Goal: Task Accomplishment & Management: Complete application form

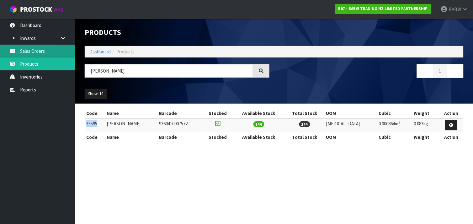
click at [39, 51] on link "Sales Orders" at bounding box center [37, 51] width 75 height 13
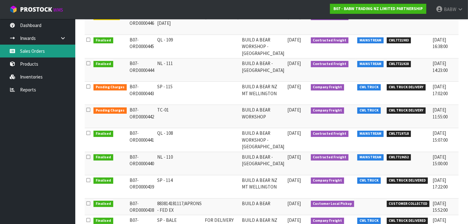
scroll to position [121, 0]
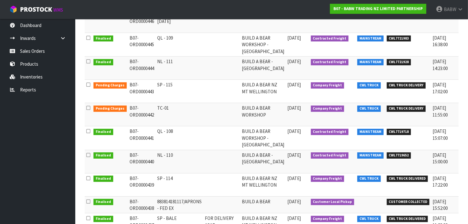
drag, startPoint x: 165, startPoint y: 108, endPoint x: 143, endPoint y: 108, distance: 22.3
click at [143, 108] on tr "Pending Charges B07-ORD0000442 TC-01 BUILD A BEAR WORKSHOP 08/09/2025 Company F…" at bounding box center [293, 114] width 417 height 23
click at [143, 108] on td "B07-ORD0000442" at bounding box center [142, 114] width 28 height 23
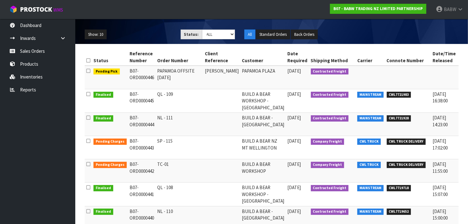
scroll to position [0, 0]
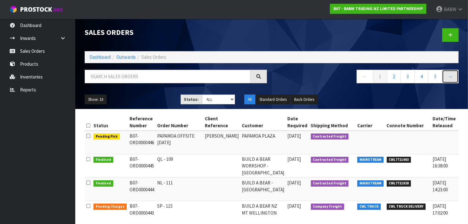
click at [449, 74] on link "→" at bounding box center [450, 76] width 17 height 13
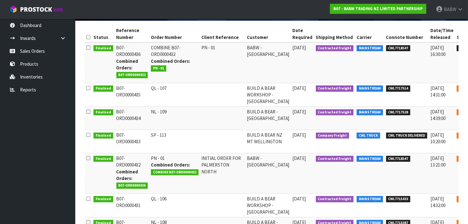
scroll to position [95, 0]
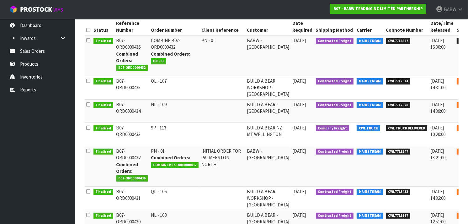
click at [155, 103] on td "NL - 109" at bounding box center [174, 110] width 51 height 23
drag, startPoint x: 155, startPoint y: 103, endPoint x: 195, endPoint y: 104, distance: 40.2
click at [195, 104] on td "NL - 109" at bounding box center [174, 110] width 51 height 23
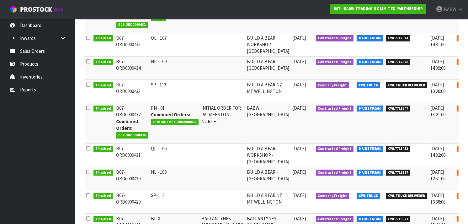
scroll to position [139, 0]
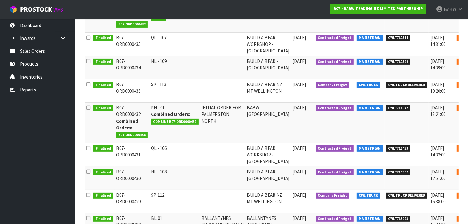
drag, startPoint x: 157, startPoint y: 108, endPoint x: 155, endPoint y: 118, distance: 9.9
click at [155, 118] on td "PN - 01 Combined Orders: COMBINE B07-ORD0000432" at bounding box center [174, 122] width 51 height 40
click at [155, 118] on div "Combined Orders: COMBINE B07-ORD0000432" at bounding box center [175, 117] width 48 height 13
drag, startPoint x: 155, startPoint y: 118, endPoint x: 155, endPoint y: 113, distance: 4.4
click at [155, 113] on div "Combined Orders: COMBINE B07-ORD0000432" at bounding box center [175, 117] width 48 height 13
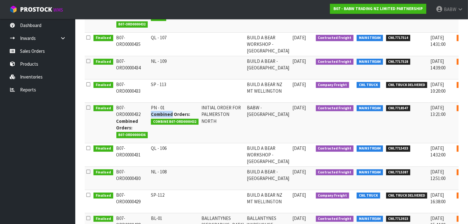
click at [155, 113] on strong "Combined Orders:" at bounding box center [170, 114] width 39 height 6
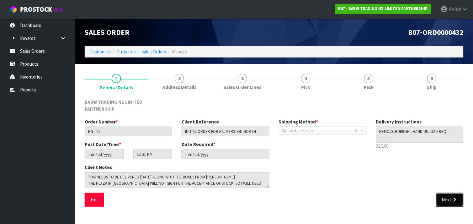
click at [455, 197] on icon "button" at bounding box center [455, 199] width 6 height 5
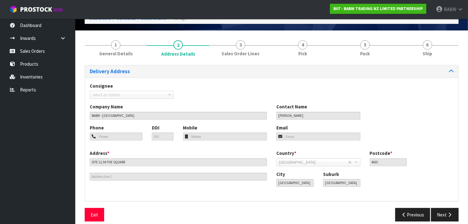
scroll to position [40, 0]
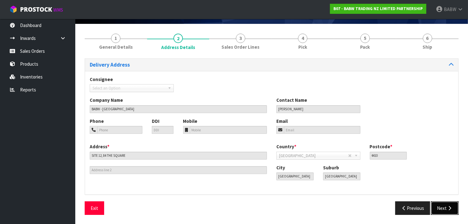
click at [445, 203] on button "Next" at bounding box center [445, 207] width 28 height 13
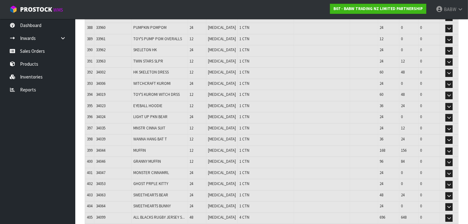
scroll to position [4475, 0]
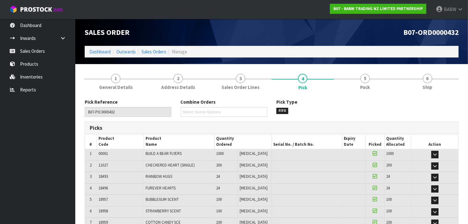
drag, startPoint x: 121, startPoint y: 152, endPoint x: 75, endPoint y: 152, distance: 46.5
click at [75, 152] on body "Toggle navigation ProStock WMS B07 - BABW TRADING NZ LIMITED PARTNERSHIP BABW L…" at bounding box center [234, 112] width 468 height 224
click at [75, 152] on ul "Dashboard Inwards Purchase Orders Receipts Sales Orders Products Inventories Re…" at bounding box center [37, 121] width 75 height 205
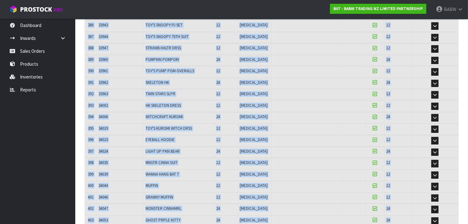
scroll to position [4690, 0]
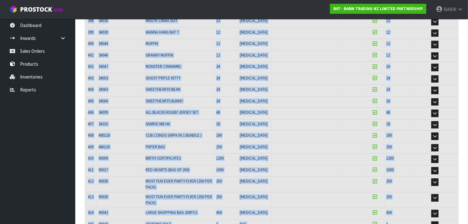
drag, startPoint x: 90, startPoint y: 165, endPoint x: 405, endPoint y: 145, distance: 316.2
copy table "2 11027 CHECKERED HEART (SINGLE) 200 PCE 1 BAG 35-22-3-B 1800 200 Pick Unit Dim…"
click at [121, 165] on td "90017" at bounding box center [120, 170] width 47 height 11
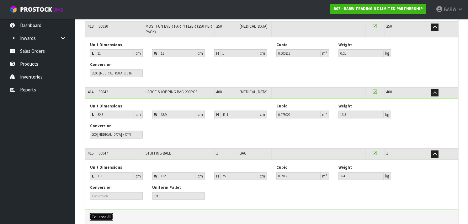
scroll to position [25415, 0]
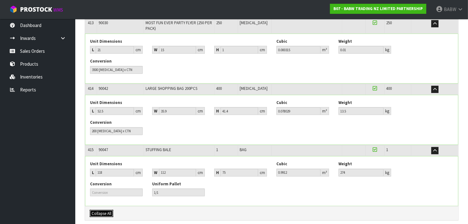
click at [105, 210] on button "Collapse All" at bounding box center [102, 214] width 24 height 8
click at [105, 211] on span "Collapse All" at bounding box center [102, 213] width 20 height 5
click at [104, 211] on span "Collapse All" at bounding box center [102, 213] width 20 height 5
click at [184, 206] on div "Auto Pick - FIFO Split button! FIFO - First In First Out FEFO - First Expired F…" at bounding box center [272, 213] width 374 height 14
click at [100, 211] on span "Collapse All" at bounding box center [102, 213] width 20 height 5
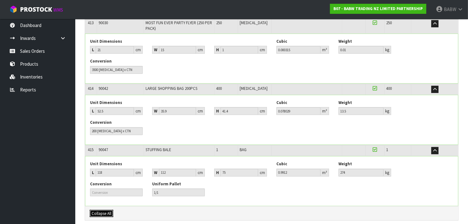
click at [100, 211] on span "Collapse All" at bounding box center [102, 213] width 20 height 5
click at [30, 50] on link "Sales Orders" at bounding box center [37, 51] width 75 height 13
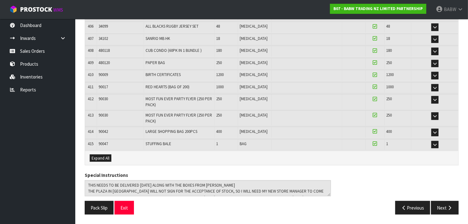
scroll to position [4690, 0]
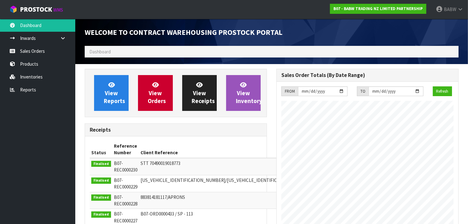
scroll to position [349, 192]
click at [30, 51] on link "Sales Orders" at bounding box center [37, 51] width 75 height 13
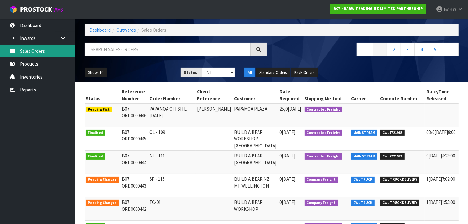
scroll to position [24, 0]
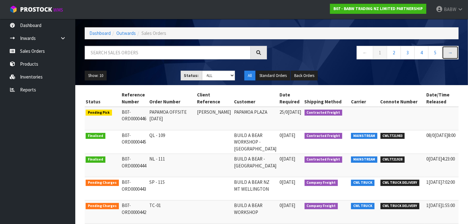
click at [445, 53] on link "→" at bounding box center [450, 52] width 17 height 13
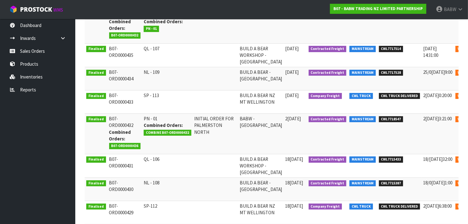
scroll to position [129, 0]
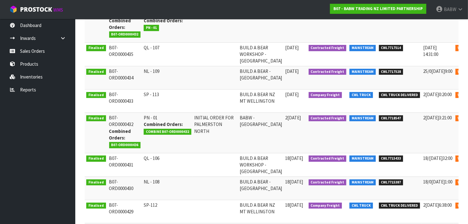
click at [456, 119] on span "Web Portal" at bounding box center [467, 118] width 23 height 6
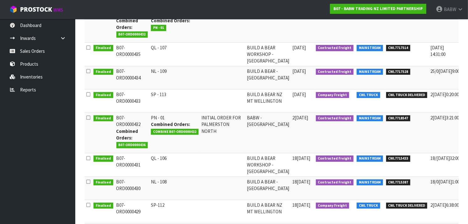
click at [88, 118] on icon at bounding box center [88, 117] width 4 height 5
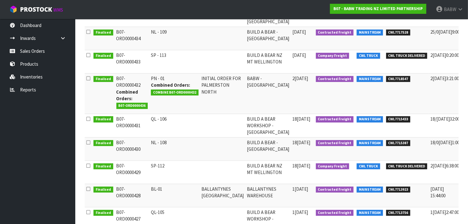
scroll to position [0, 7]
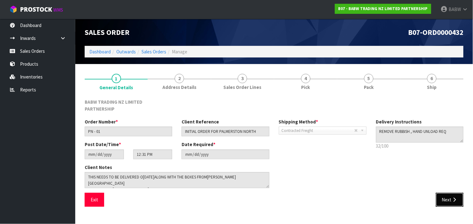
click at [459, 197] on button "Next" at bounding box center [450, 199] width 28 height 13
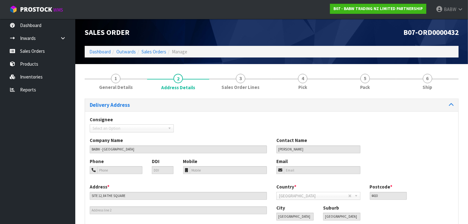
scroll to position [40, 0]
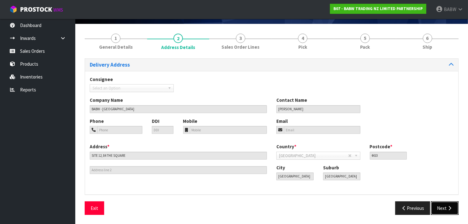
click at [448, 205] on button "Next" at bounding box center [445, 207] width 28 height 13
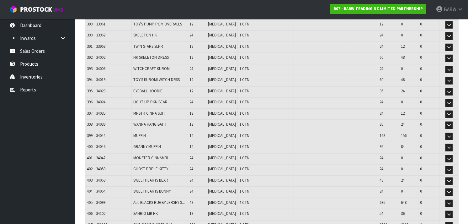
scroll to position [4475, 0]
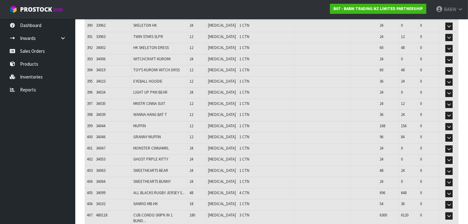
drag, startPoint x: 88, startPoint y: 129, endPoint x: 357, endPoint y: 242, distance: 291.3
copy div "1 00001 BUILD A BEAR FLYERS 1000 [MEDICAL_DATA] 2 BDL 11000 10000 0 Edit 2 1102…"
click at [29, 52] on link "Sales Orders" at bounding box center [37, 51] width 75 height 13
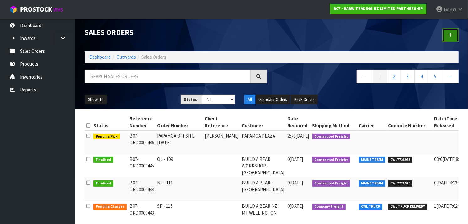
click at [458, 35] on link at bounding box center [451, 34] width 16 height 13
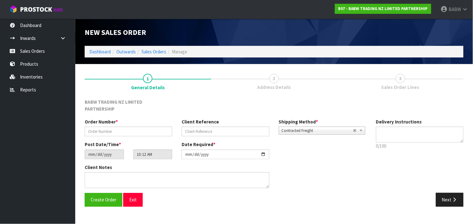
type textarea "REMOVE RUBBISH , HAND UNLOAD REQ"
click at [134, 127] on input "text" at bounding box center [129, 132] width 88 height 10
type input "TG-02"
click at [214, 127] on input "text" at bounding box center [226, 132] width 88 height 10
type input "TAURANGA CROSSING"
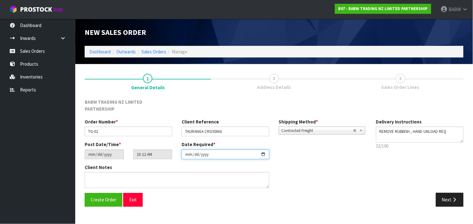
click at [265, 149] on input "[DATE]" at bounding box center [226, 154] width 88 height 10
type input "2[DATE]"
click at [451, 193] on button "Next" at bounding box center [450, 199] width 28 height 13
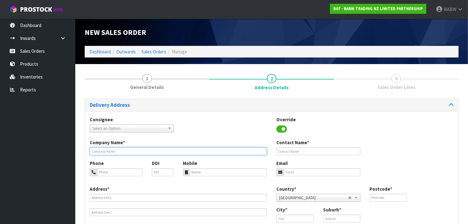
click at [130, 149] on input "text" at bounding box center [178, 151] width 177 height 8
type input "BUILD A BEAR WORKSHOP"
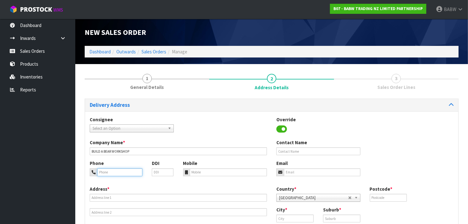
click at [118, 171] on input "tel" at bounding box center [119, 172] width 45 height 8
type input "0273810540"
click at [208, 170] on input "tel" at bounding box center [229, 172] width 78 height 8
type input "0273810540"
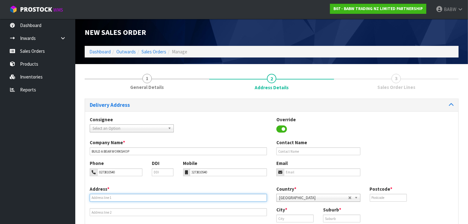
click at [181, 197] on input "text" at bounding box center [178, 198] width 177 height 8
type input "2"
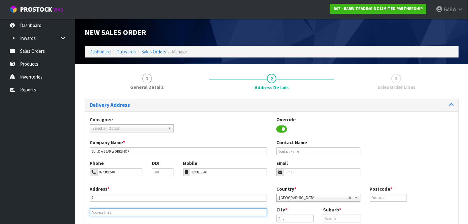
type input "TAURIKURA"
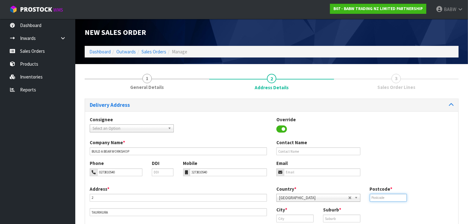
type input "3110"
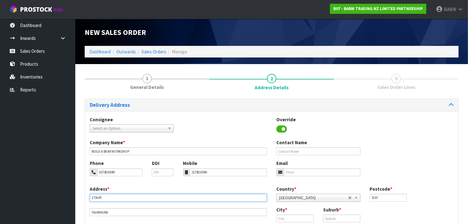
type input "2 TAURIKURA DRIVE"
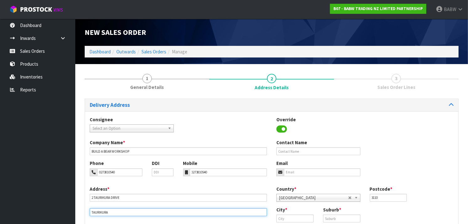
scroll to position [43, 0]
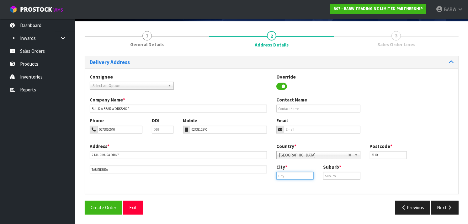
click at [301, 174] on input "text" at bounding box center [295, 176] width 37 height 8
type input "[GEOGRAPHIC_DATA]"
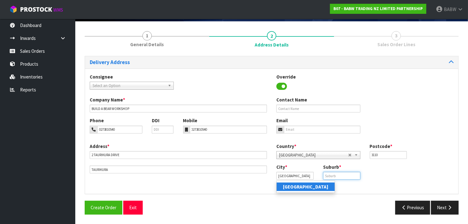
click at [331, 174] on input "text" at bounding box center [341, 176] width 37 height 8
type input "TAURIKO"
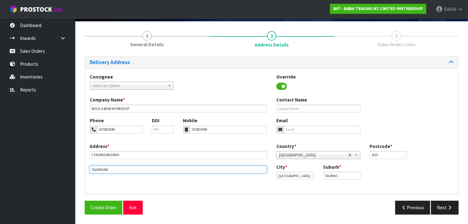
drag, startPoint x: 140, startPoint y: 170, endPoint x: 102, endPoint y: 184, distance: 40.9
click at [102, 184] on div "Address * [STREET_ADDRESS] Country * [GEOGRAPHIC_DATA] [GEOGRAPHIC_DATA] [GEOGR…" at bounding box center [272, 166] width 374 height 46
type input "TAURIKO"
click at [60, 181] on ul "Dashboard Inwards Purchase Orders Receipts Sales Orders Products Inventories Re…" at bounding box center [37, 121] width 75 height 205
click at [444, 207] on button "Next" at bounding box center [445, 207] width 28 height 13
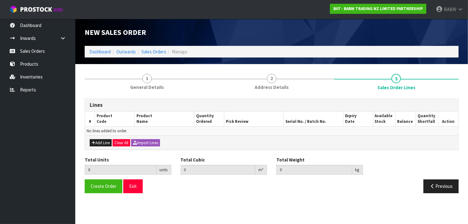
scroll to position [0, 0]
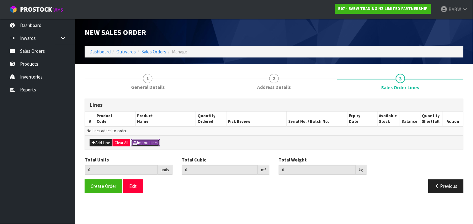
click at [143, 143] on button "Import Lines" at bounding box center [145, 143] width 29 height 8
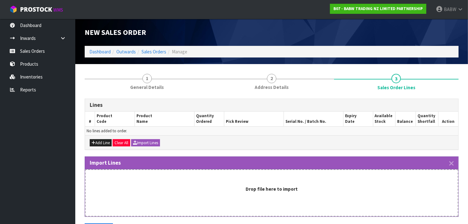
click at [240, 183] on div "Drop file here to import" at bounding box center [272, 192] width 374 height 47
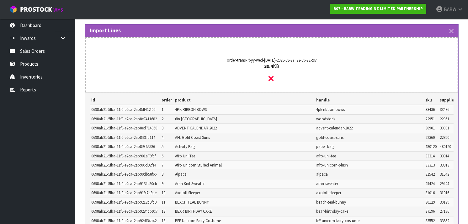
scroll to position [132, 0]
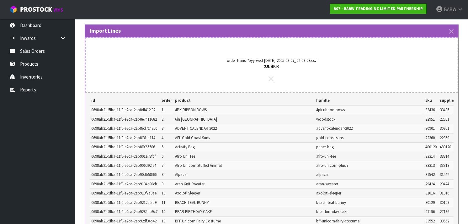
click at [271, 79] on icon at bounding box center [271, 79] width 5 height 8
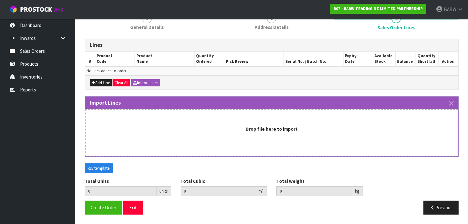
scroll to position [60, 0]
click at [266, 129] on strong "Drop file here to import" at bounding box center [272, 129] width 52 height 6
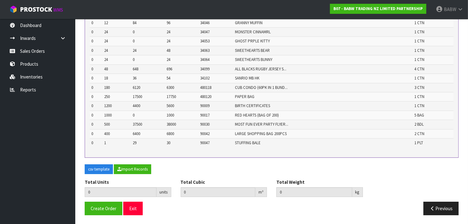
scroll to position [3897, 0]
click at [131, 175] on button "Import Records" at bounding box center [132, 170] width 37 height 10
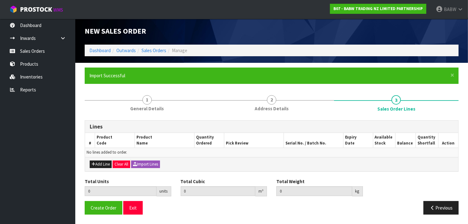
scroll to position [1, 0]
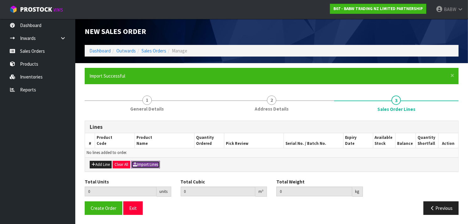
click at [143, 165] on button "Import Lines" at bounding box center [145, 165] width 29 height 8
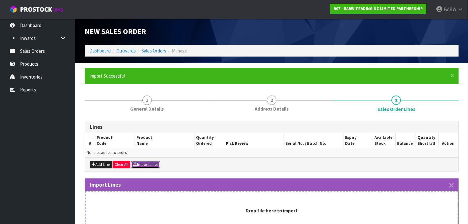
scroll to position [83, 0]
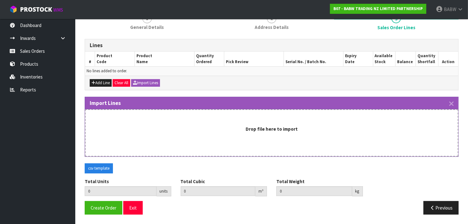
click at [236, 139] on div "Drop file here to import" at bounding box center [272, 132] width 374 height 47
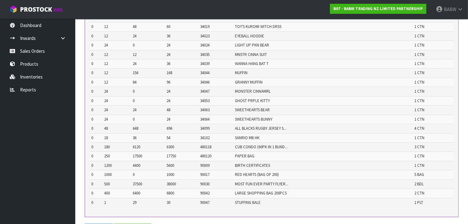
scroll to position [3932, 0]
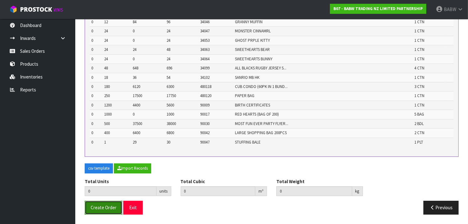
click at [101, 208] on span "Create Order" at bounding box center [104, 207] width 26 height 6
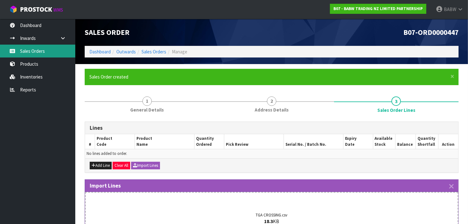
click at [35, 54] on link "Sales Orders" at bounding box center [37, 51] width 75 height 13
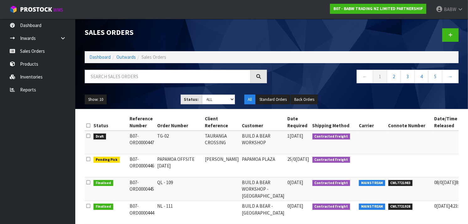
drag, startPoint x: 174, startPoint y: 137, endPoint x: 174, endPoint y: 146, distance: 8.8
click at [174, 146] on td "TG-02" at bounding box center [180, 143] width 48 height 24
drag, startPoint x: 174, startPoint y: 146, endPoint x: 171, endPoint y: 138, distance: 7.8
click at [171, 138] on td "TG-02" at bounding box center [180, 143] width 48 height 24
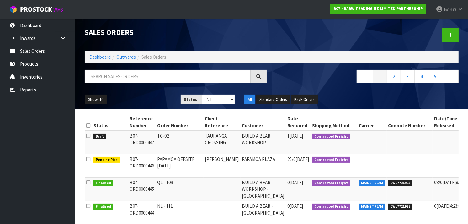
click at [171, 138] on td "TG-02" at bounding box center [180, 143] width 48 height 24
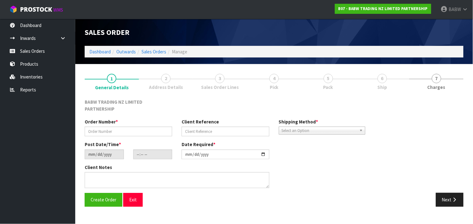
type input "TG-02"
type input "TAURANGA CROSSING"
type input "[DATE]"
type input "10:12:00.000"
type input "2[DATE]"
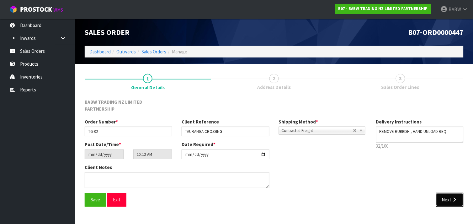
click at [453, 197] on icon "button" at bounding box center [455, 199] width 6 height 5
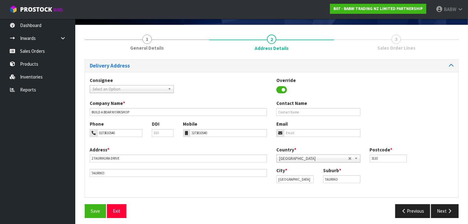
scroll to position [41, 0]
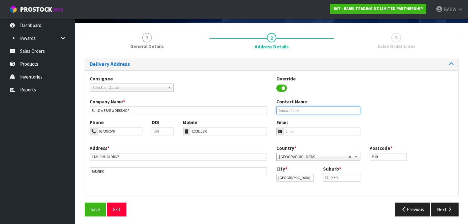
click at [325, 110] on input "text" at bounding box center [319, 110] width 84 height 8
type input "[PERSON_NAME]"
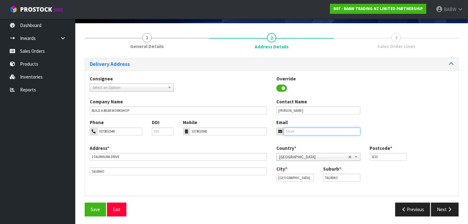
type input "[EMAIL_ADDRESS][PERSON_NAME][DOMAIN_NAME]"
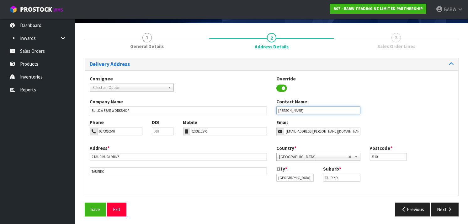
type input "[PERSON_NAME]"
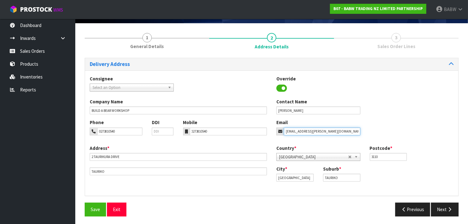
drag, startPoint x: 326, startPoint y: 132, endPoint x: 307, endPoint y: 130, distance: 19.3
click at [307, 130] on input "[EMAIL_ADDRESS][PERSON_NAME][DOMAIN_NAME]" at bounding box center [322, 131] width 77 height 8
type input "[EMAIL_ADDRESS][PERSON_NAME][DOMAIN_NAME]"
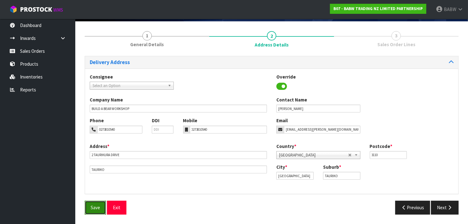
click at [99, 210] on span "Save" at bounding box center [95, 207] width 9 height 6
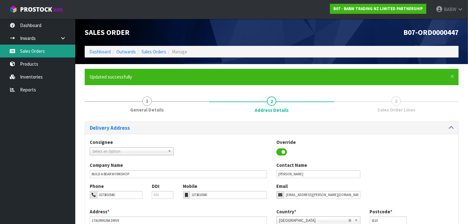
click at [34, 46] on link "Sales Orders" at bounding box center [37, 51] width 75 height 13
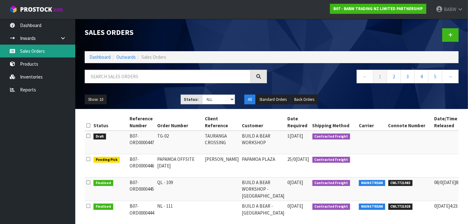
scroll to position [0, 8]
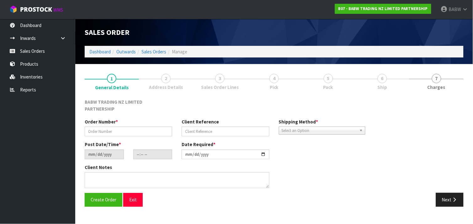
type input "TG-02"
type input "TAURANGA CROSSING"
type input "[DATE]"
type input "10:12:00.000"
type input "2[DATE]"
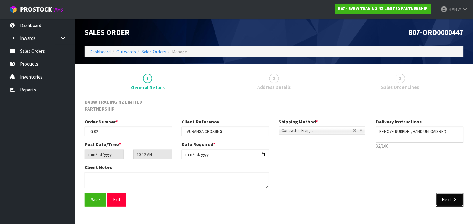
click at [445, 195] on button "Next" at bounding box center [450, 199] width 28 height 13
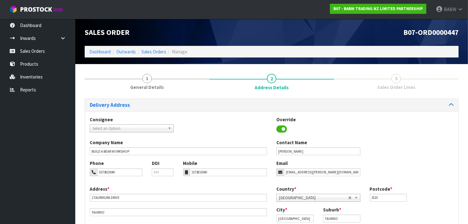
scroll to position [43, 0]
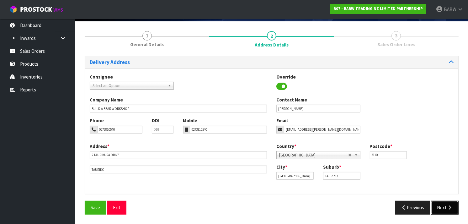
click at [447, 206] on icon "button" at bounding box center [450, 207] width 6 height 5
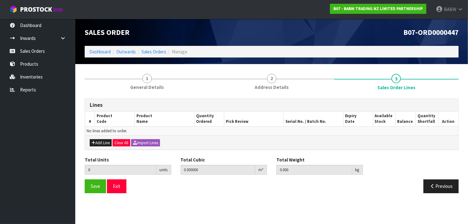
scroll to position [0, 0]
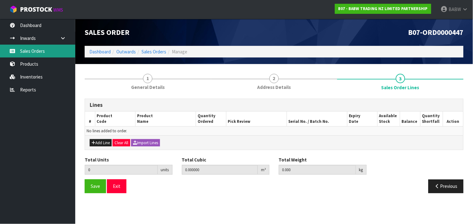
click at [31, 49] on link "Sales Orders" at bounding box center [37, 51] width 75 height 13
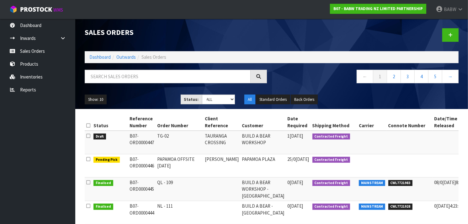
drag, startPoint x: 130, startPoint y: 132, endPoint x: 191, endPoint y: 138, distance: 61.2
click at [191, 138] on tr "Draft B07-ORD0000447 TG-02 TAURANGA CROSSING BUILD A BEAR WORKSHOP 15/0[DATE] C…" at bounding box center [297, 143] width 424 height 24
copy tr "B07-ORD0000447 TG-02"
click at [202, 140] on td "TG-02" at bounding box center [180, 143] width 48 height 24
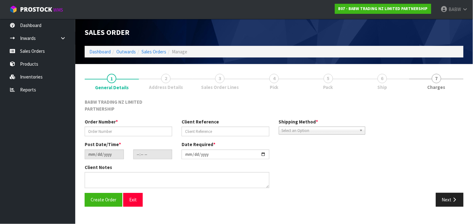
type input "TG-02"
type input "TAURANGA CROSSING"
type input "[DATE]"
type input "10:12:00.000"
type input "2[DATE]"
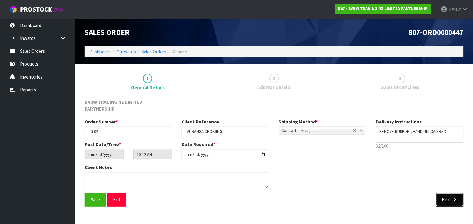
click at [444, 196] on button "Next" at bounding box center [450, 199] width 28 height 13
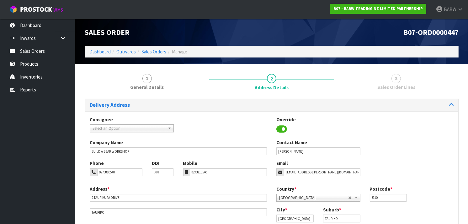
scroll to position [43, 0]
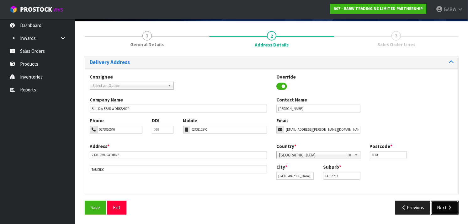
click at [447, 203] on button "Next" at bounding box center [445, 207] width 28 height 13
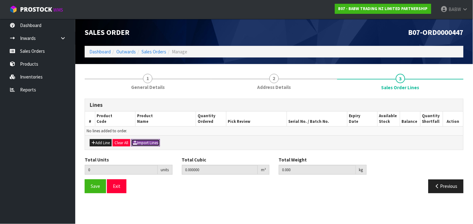
click at [153, 143] on button "Import Lines" at bounding box center [145, 143] width 29 height 8
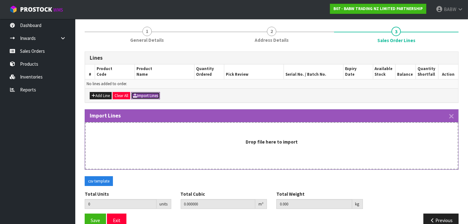
scroll to position [48, 0]
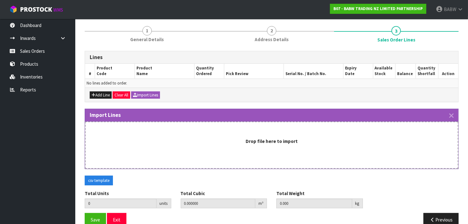
click at [153, 143] on div "Drop file here to import" at bounding box center [272, 141] width 360 height 7
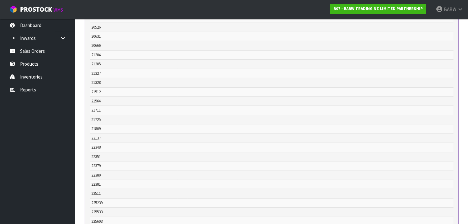
scroll to position [0, 0]
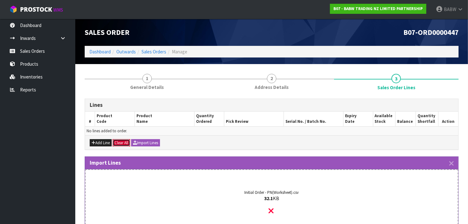
click at [125, 141] on button "Clear All" at bounding box center [122, 143] width 18 height 8
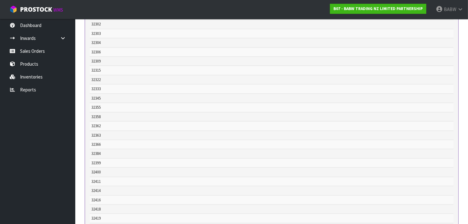
scroll to position [2952, 0]
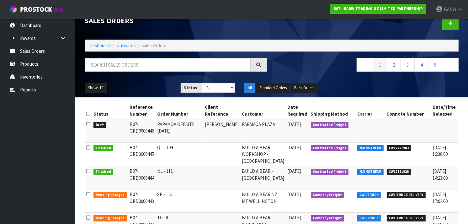
scroll to position [11, 0]
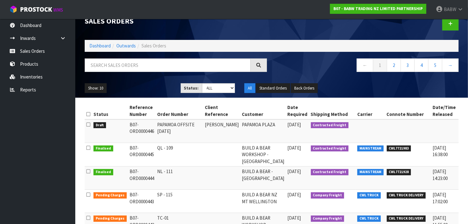
drag, startPoint x: 165, startPoint y: 125, endPoint x: 164, endPoint y: 189, distance: 64.0
click at [164, 189] on td "NL - 111" at bounding box center [180, 177] width 48 height 23
drag, startPoint x: 164, startPoint y: 189, endPoint x: 168, endPoint y: 122, distance: 67.0
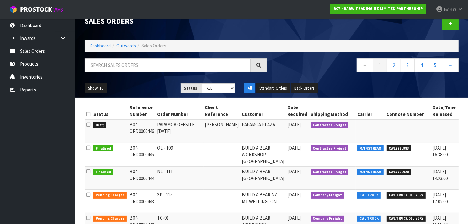
click at [168, 122] on td "PAPAMOA OFFSITE [DATE]" at bounding box center [180, 131] width 48 height 24
drag, startPoint x: 168, startPoint y: 122, endPoint x: 166, endPoint y: 163, distance: 40.9
click at [166, 163] on td "QL - 109" at bounding box center [180, 155] width 48 height 24
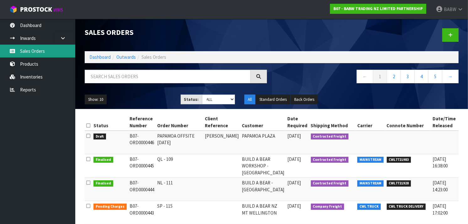
click at [29, 48] on link "Sales Orders" at bounding box center [37, 51] width 75 height 13
drag, startPoint x: 170, startPoint y: 135, endPoint x: 170, endPoint y: 140, distance: 4.4
click at [170, 140] on td "PAPAMOA OFFSITE [DATE]" at bounding box center [180, 143] width 48 height 24
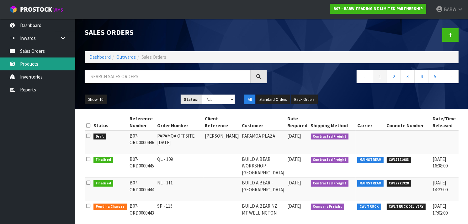
click at [31, 63] on link "Products" at bounding box center [37, 63] width 75 height 13
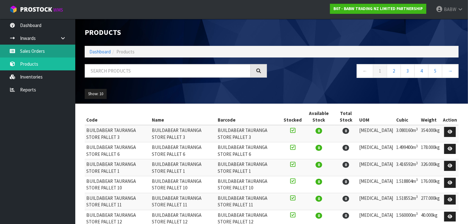
click at [43, 48] on link "Sales Orders" at bounding box center [37, 51] width 75 height 13
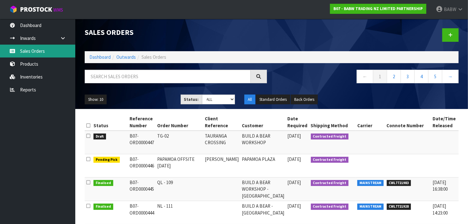
scroll to position [0, 8]
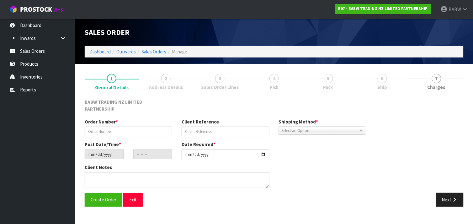
type input "TG-02"
type input "TAURANGA CROSSING"
type input "[DATE]"
type input "10:12:00.000"
type input "2[DATE]"
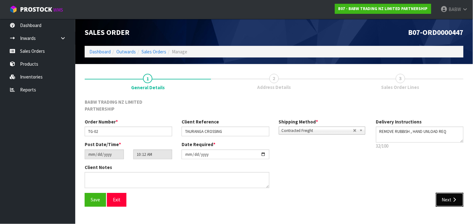
click at [447, 197] on button "Next" at bounding box center [450, 199] width 28 height 13
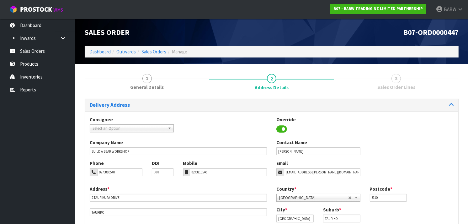
scroll to position [43, 0]
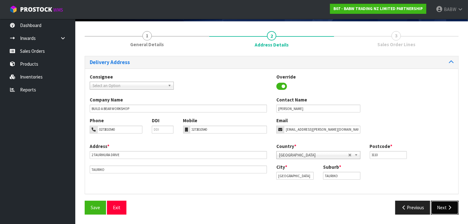
click at [447, 205] on button "Next" at bounding box center [445, 207] width 28 height 13
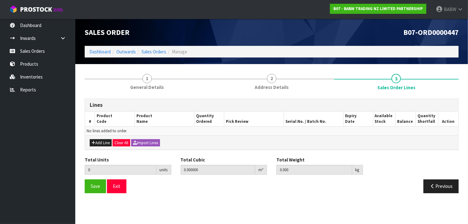
scroll to position [0, 0]
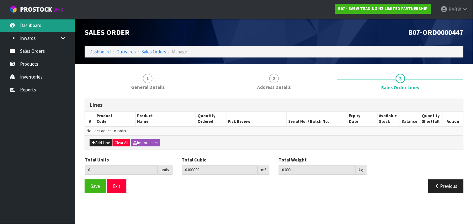
click at [34, 29] on link "Dashboard" at bounding box center [37, 25] width 75 height 13
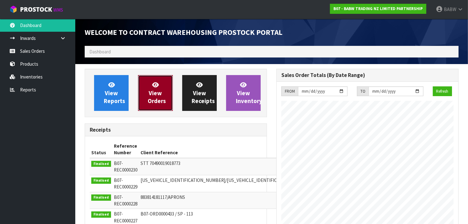
click at [158, 92] on span "View Orders" at bounding box center [157, 93] width 18 height 24
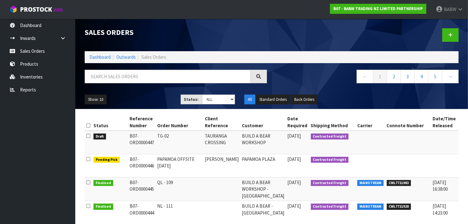
scroll to position [0, 8]
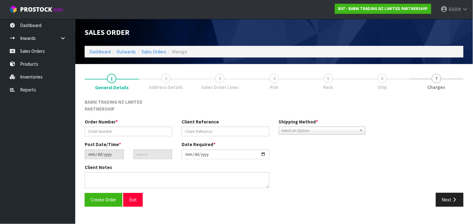
type input "TG-02"
type input "TAURANGA CROSSING"
type input "[DATE]"
type input "10:12:00.000"
type input "2[DATE]"
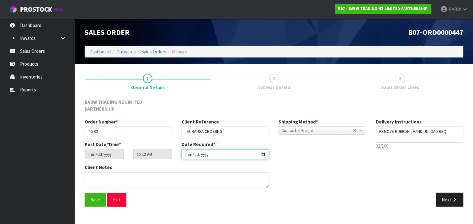
click at [264, 149] on input "2[DATE]" at bounding box center [226, 154] width 88 height 10
click at [299, 155] on div "Post Date/Time * 2025-09-10 10:12:00.000 Date Required * 2025-09-15" at bounding box center [226, 152] width 292 height 23
click at [455, 196] on button "Next" at bounding box center [450, 199] width 28 height 13
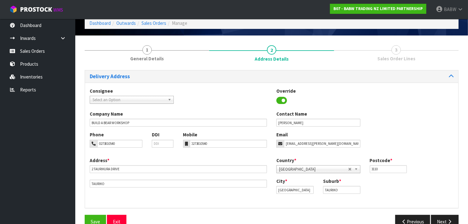
scroll to position [43, 0]
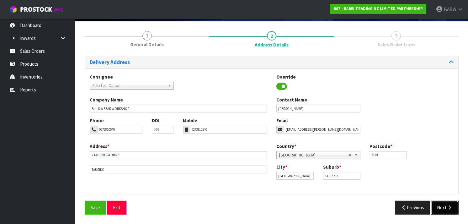
click at [443, 208] on button "Next" at bounding box center [445, 207] width 28 height 13
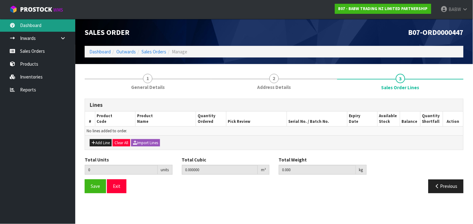
click at [35, 24] on link "Dashboard" at bounding box center [37, 25] width 75 height 13
